Goal: Task Accomplishment & Management: Use online tool/utility

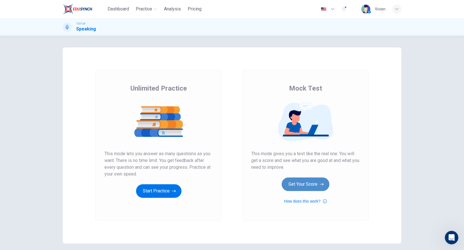
click at [305, 182] on button "Get Your Score" at bounding box center [306, 185] width 48 height 14
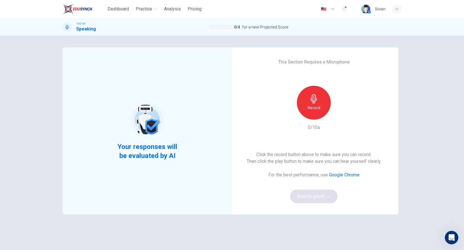
click at [325, 99] on div "Record" at bounding box center [314, 103] width 34 height 34
click at [319, 100] on div "Stop" at bounding box center [314, 103] width 34 height 34
click at [339, 118] on div "button" at bounding box center [340, 115] width 9 height 9
click at [304, 196] on button "Sounds good!" at bounding box center [313, 197] width 47 height 14
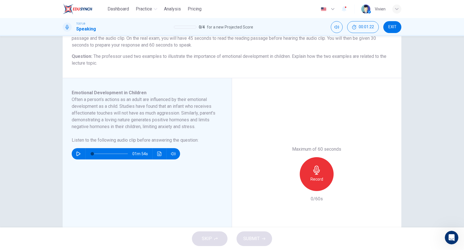
click at [82, 156] on div "01m 54s" at bounding box center [126, 153] width 108 height 11
click at [78, 156] on icon "button" at bounding box center [78, 154] width 5 height 5
click at [368, 26] on span "00:01:24" at bounding box center [366, 27] width 15 height 5
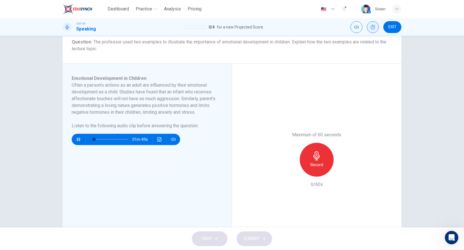
scroll to position [72, 0]
type input "0"
click at [318, 160] on icon "button" at bounding box center [316, 156] width 6 height 9
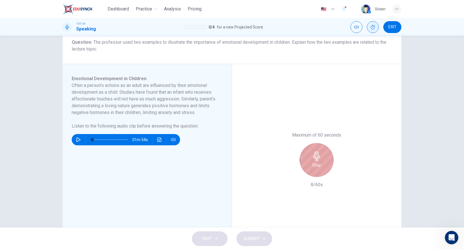
click at [314, 151] on div "Stop" at bounding box center [317, 160] width 34 height 34
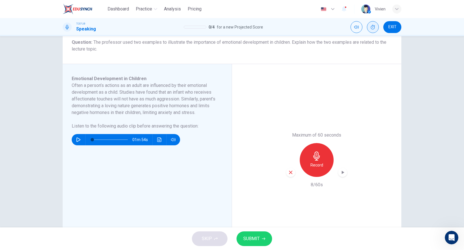
click at [292, 173] on icon "button" at bounding box center [290, 172] width 5 height 5
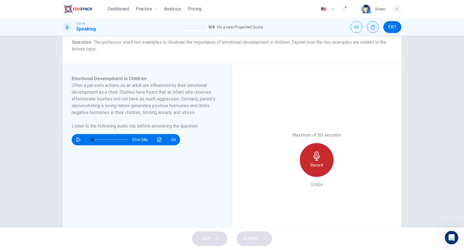
click at [321, 157] on icon "button" at bounding box center [316, 156] width 9 height 9
click at [319, 154] on icon "button" at bounding box center [316, 156] width 9 height 9
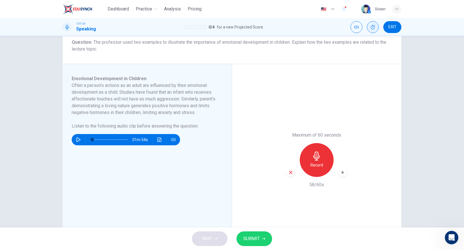
click at [254, 242] on span "SUBMIT" at bounding box center [251, 239] width 16 height 8
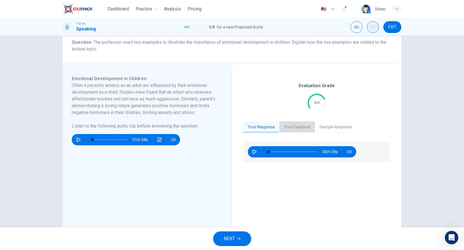
click at [295, 132] on button "Your Feedback" at bounding box center [298, 127] width 36 height 12
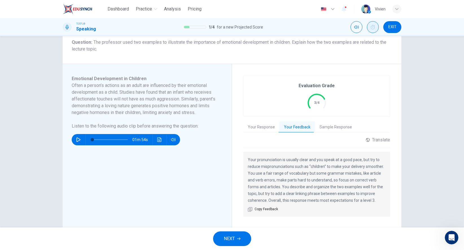
click at [228, 240] on span "NEXT" at bounding box center [229, 239] width 11 height 8
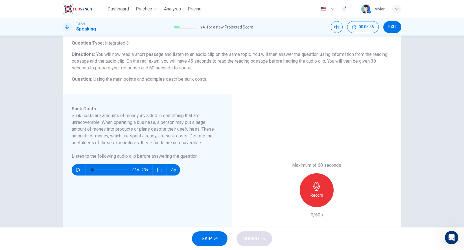
scroll to position [35, 0]
click at [79, 167] on button "button" at bounding box center [78, 169] width 9 height 11
type input "0"
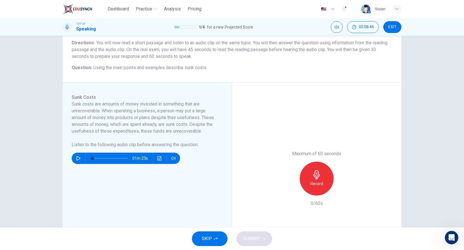
scroll to position [47, 0]
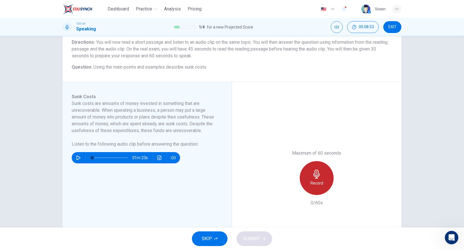
click at [316, 171] on icon "button" at bounding box center [316, 174] width 9 height 9
click at [320, 174] on icon "button" at bounding box center [316, 174] width 9 height 9
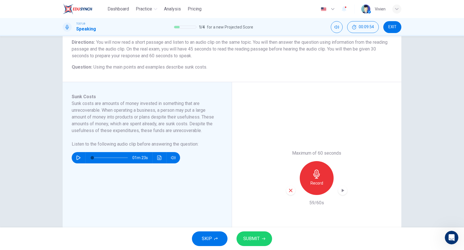
click at [251, 237] on span "SUBMIT" at bounding box center [251, 239] width 16 height 8
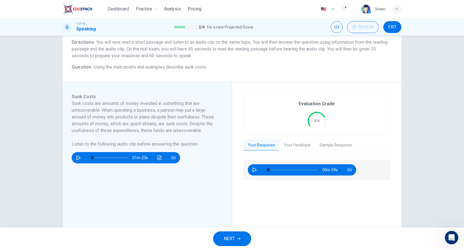
click at [301, 142] on button "Your Feedback" at bounding box center [298, 146] width 36 height 12
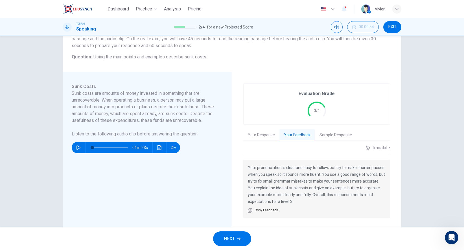
scroll to position [56, 0]
click at [228, 241] on span "NEXT" at bounding box center [229, 239] width 11 height 8
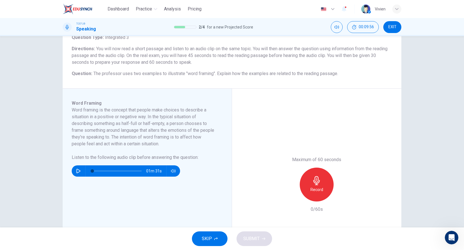
scroll to position [41, 0]
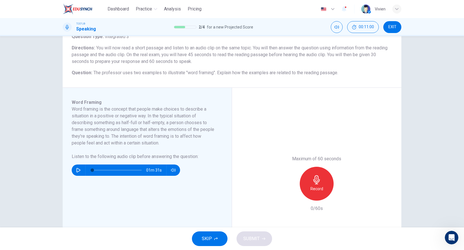
click at [78, 170] on icon "button" at bounding box center [78, 170] width 5 height 5
click at [373, 25] on span "00:11:02" at bounding box center [366, 27] width 15 height 5
type input "0"
click at [326, 184] on div "Record" at bounding box center [317, 184] width 34 height 34
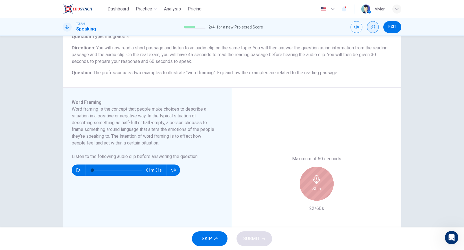
click at [325, 184] on div "Stop" at bounding box center [317, 184] width 34 height 34
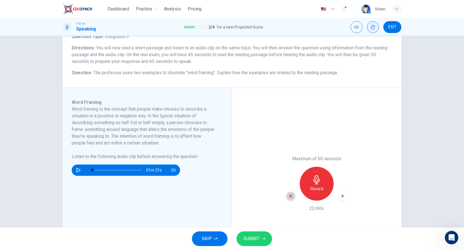
click at [292, 198] on icon "button" at bounding box center [290, 196] width 5 height 5
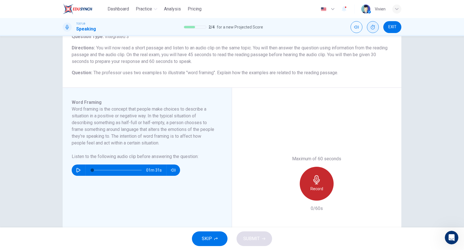
click at [316, 184] on div "Record" at bounding box center [317, 184] width 34 height 34
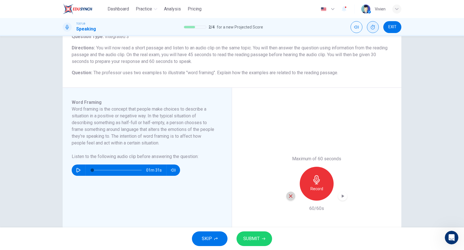
click at [289, 198] on icon "button" at bounding box center [290, 196] width 5 height 5
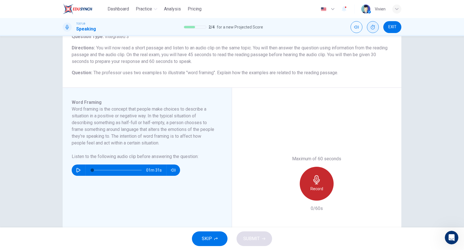
click at [312, 188] on h6 "Record" at bounding box center [317, 189] width 13 height 7
click at [314, 181] on icon "button" at bounding box center [316, 179] width 6 height 9
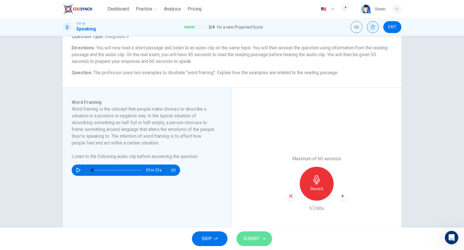
click at [249, 241] on span "SUBMIT" at bounding box center [251, 239] width 16 height 8
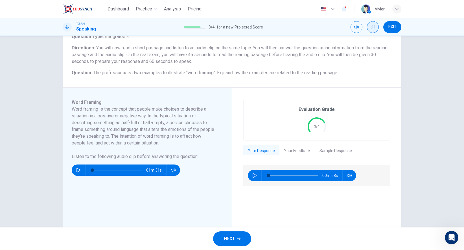
click at [297, 144] on div "Evaluation Grade 3/4 Your Response Your Feedback Sample Response 00m 58s Transl…" at bounding box center [316, 183] width 147 height 169
click at [297, 150] on button "Your Feedback" at bounding box center [298, 151] width 36 height 12
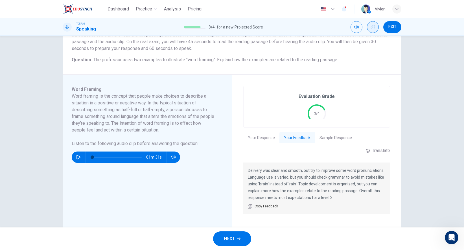
scroll to position [56, 0]
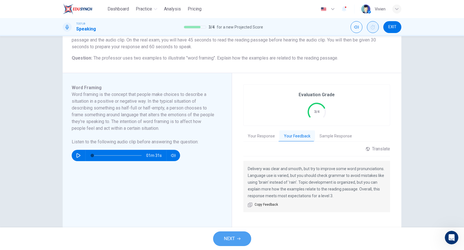
click at [241, 243] on button "NEXT" at bounding box center [232, 239] width 38 height 15
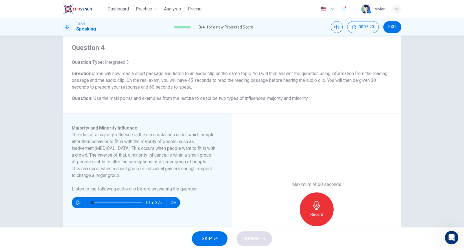
scroll to position [18, 0]
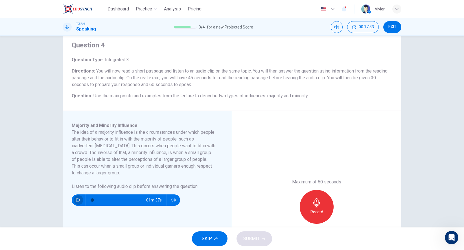
click at [80, 197] on button "button" at bounding box center [78, 200] width 9 height 11
type input "0"
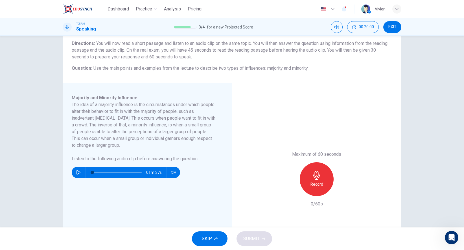
scroll to position [46, 0]
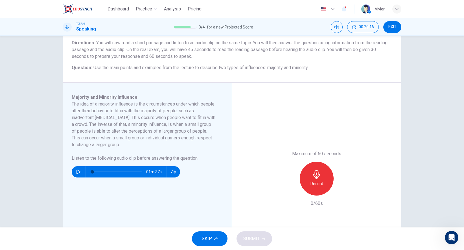
click at [311, 177] on div "Record" at bounding box center [317, 179] width 34 height 34
click at [288, 189] on div "button" at bounding box center [290, 191] width 9 height 9
click at [325, 177] on div "Record" at bounding box center [317, 179] width 34 height 34
click at [320, 174] on icon "button" at bounding box center [316, 174] width 9 height 9
click at [252, 240] on span "SUBMIT" at bounding box center [251, 239] width 16 height 8
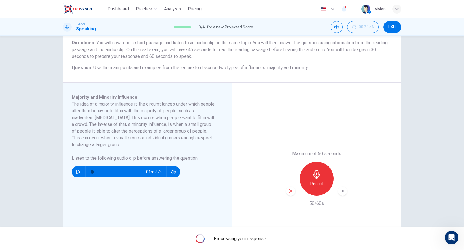
scroll to position [0, 0]
